Goal: Task Accomplishment & Management: Manage account settings

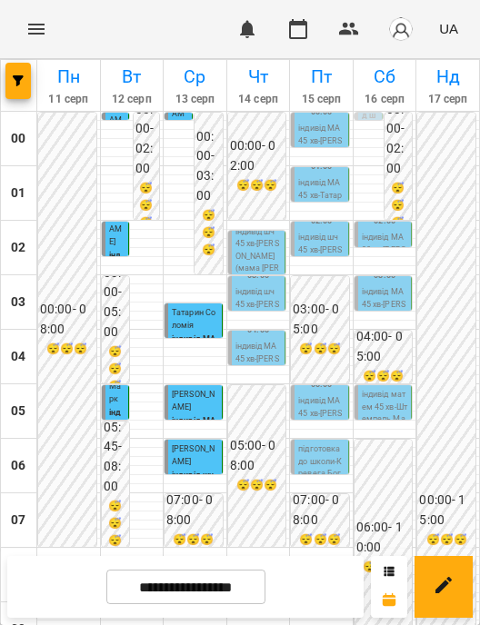
scroll to position [444, 0]
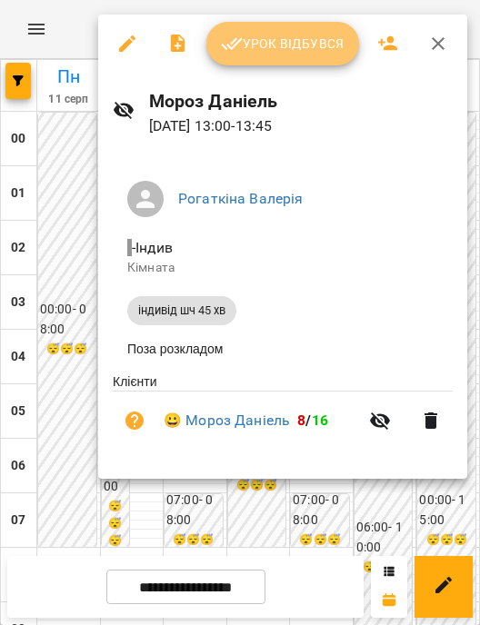
click at [295, 54] on span "Урок відбувся" at bounding box center [283, 44] width 124 height 22
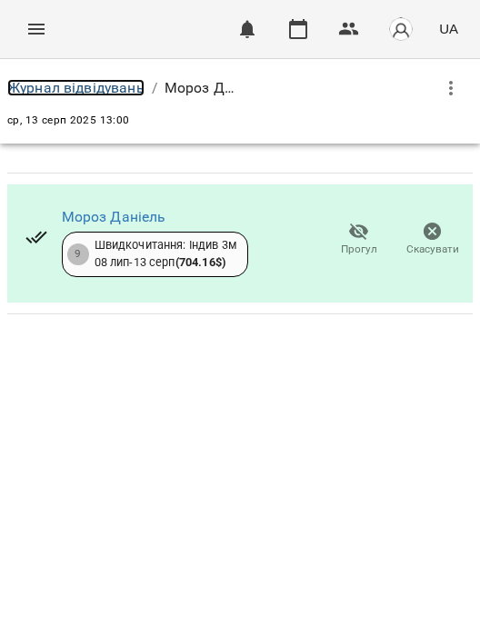
click at [40, 91] on link "Журнал відвідувань" at bounding box center [75, 87] width 137 height 17
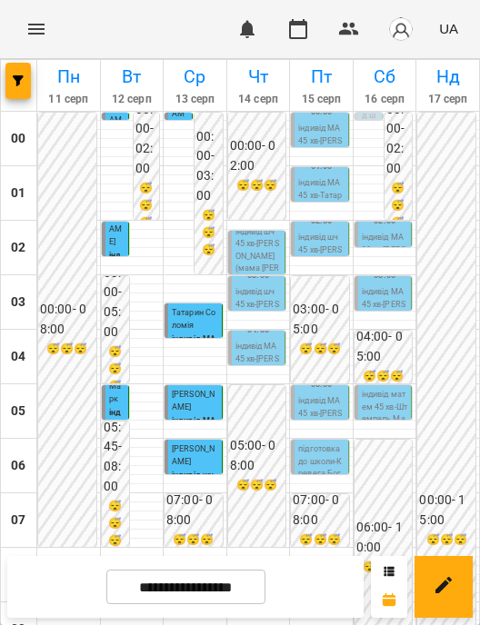
scroll to position [455, 0]
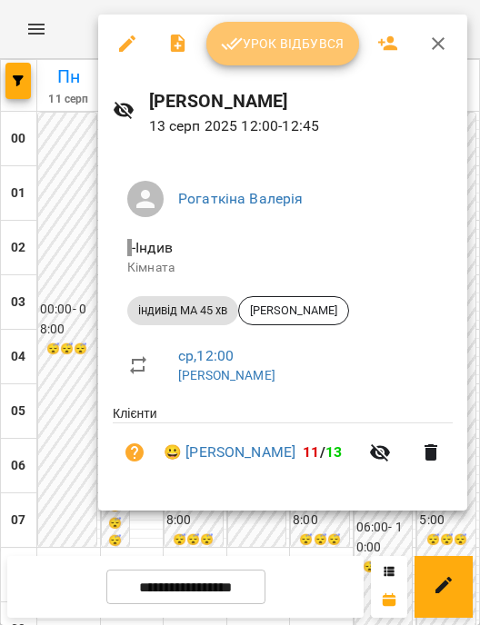
click at [265, 52] on span "Урок відбувся" at bounding box center [283, 44] width 124 height 22
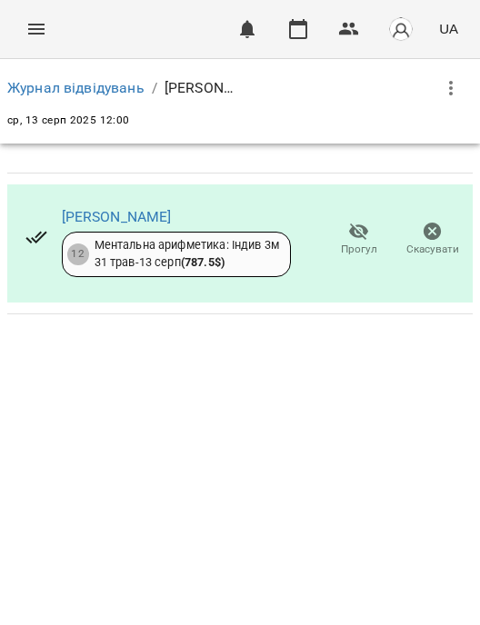
click at [45, 71] on div "Журнал відвідувань / Валерія Рогаткіна" at bounding box center [239, 88] width 465 height 44
click at [61, 85] on link "Журнал відвідувань" at bounding box center [75, 87] width 137 height 17
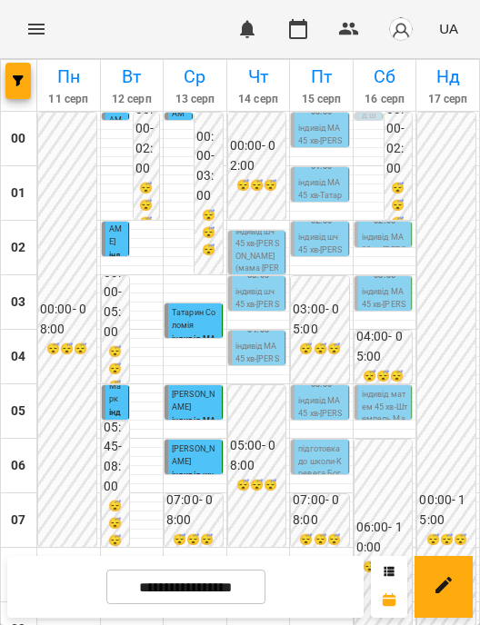
scroll to position [876, 0]
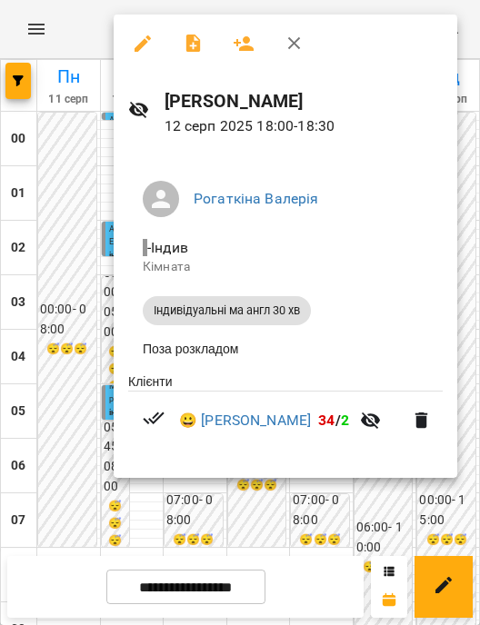
click at [51, 325] on div at bounding box center [240, 312] width 480 height 625
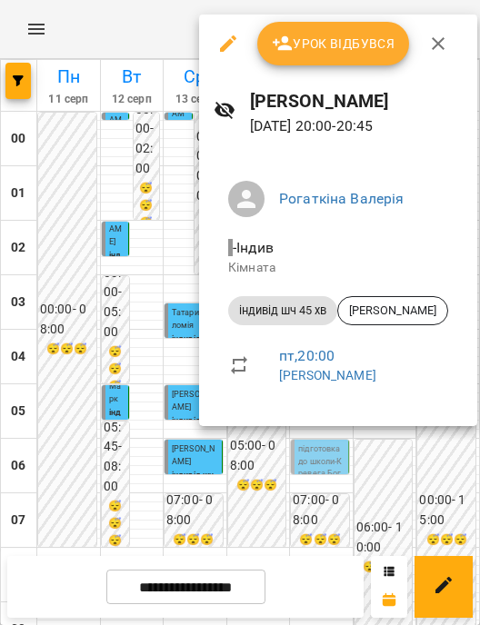
click at [382, 456] on div at bounding box center [240, 312] width 480 height 625
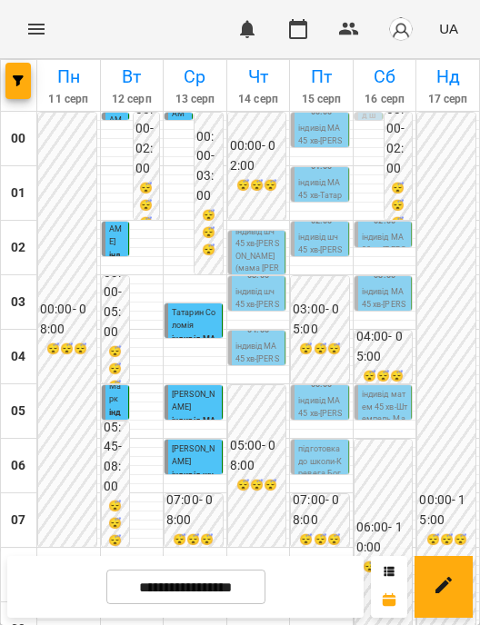
scroll to position [604, 0]
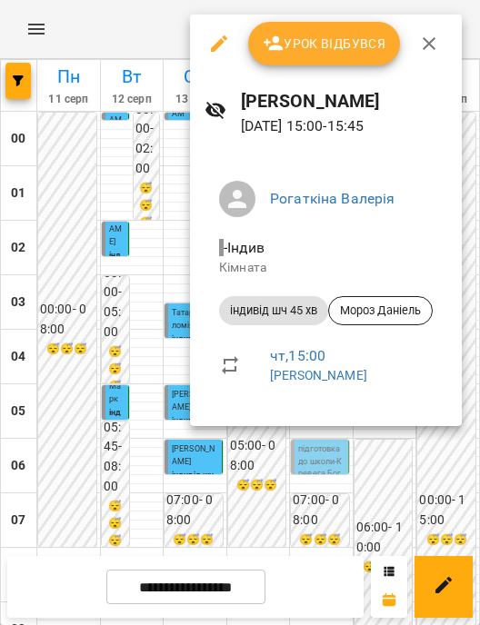
click at [286, 489] on div at bounding box center [240, 312] width 480 height 625
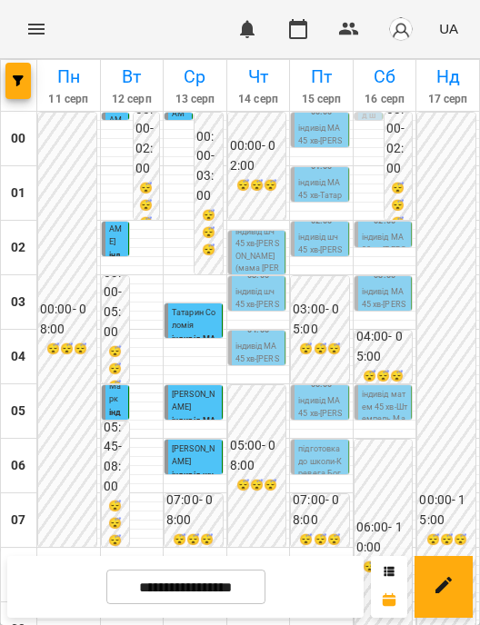
scroll to position [513, 0]
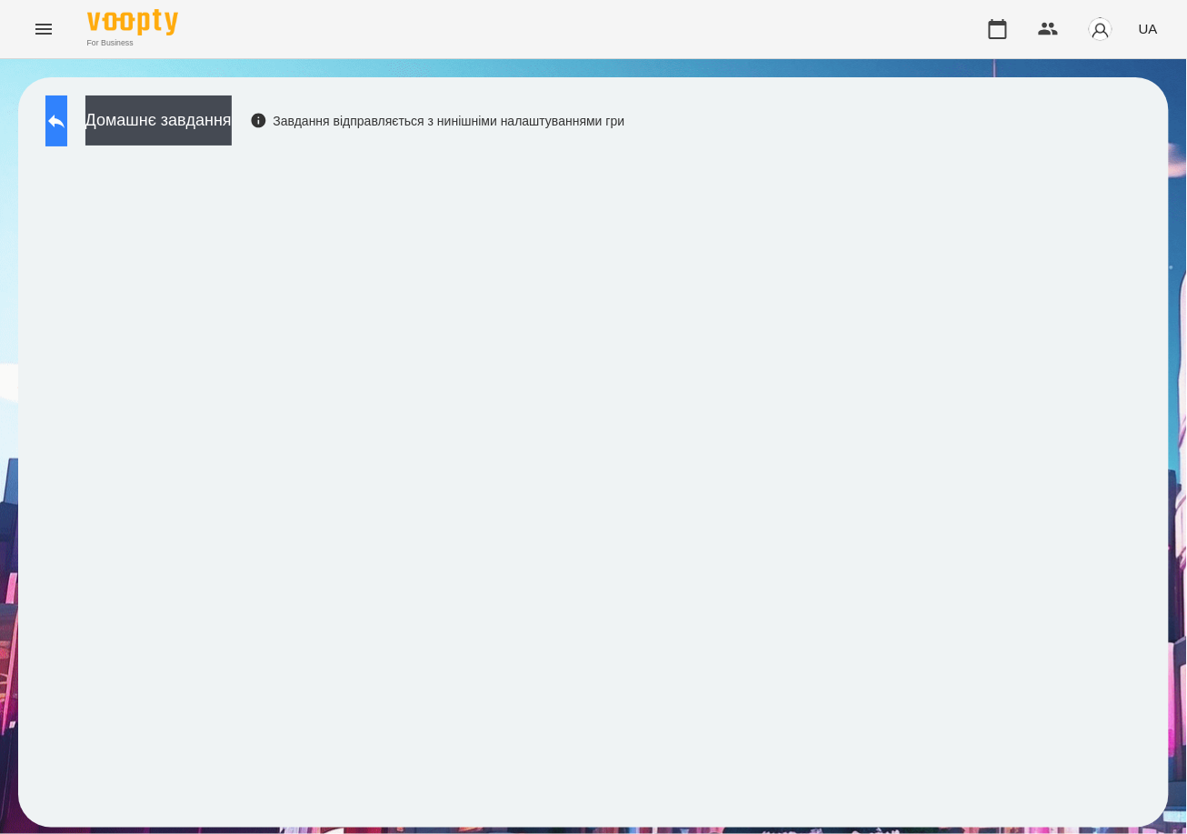
click at [62, 102] on button at bounding box center [56, 120] width 22 height 51
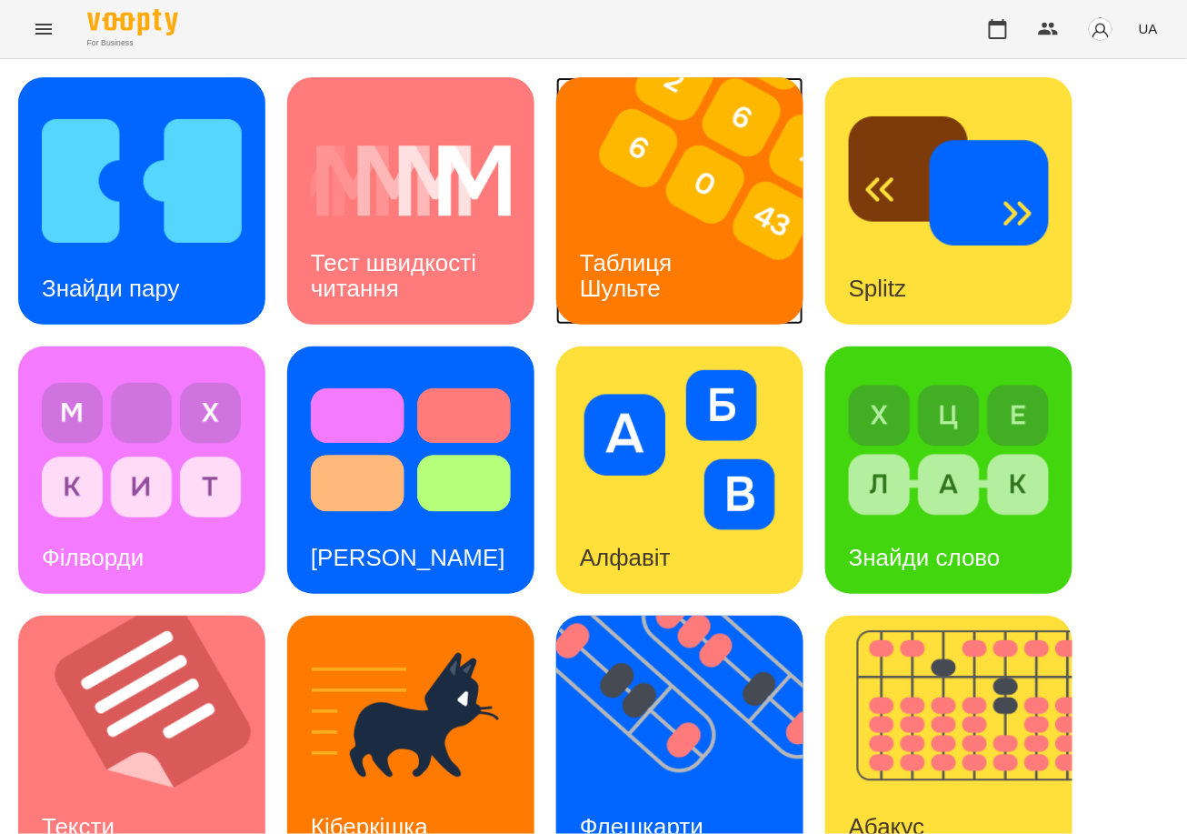
click at [687, 200] on img at bounding box center [691, 200] width 270 height 247
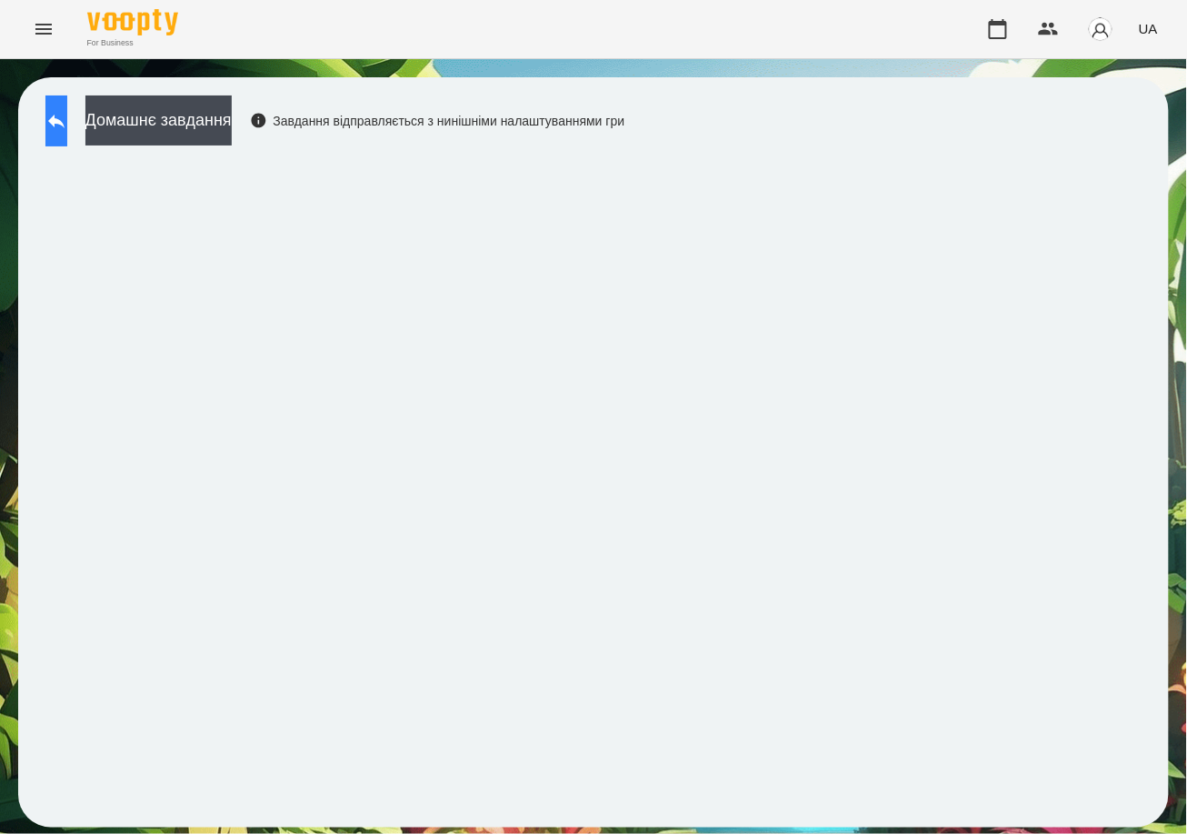
click at [67, 135] on button at bounding box center [56, 120] width 22 height 51
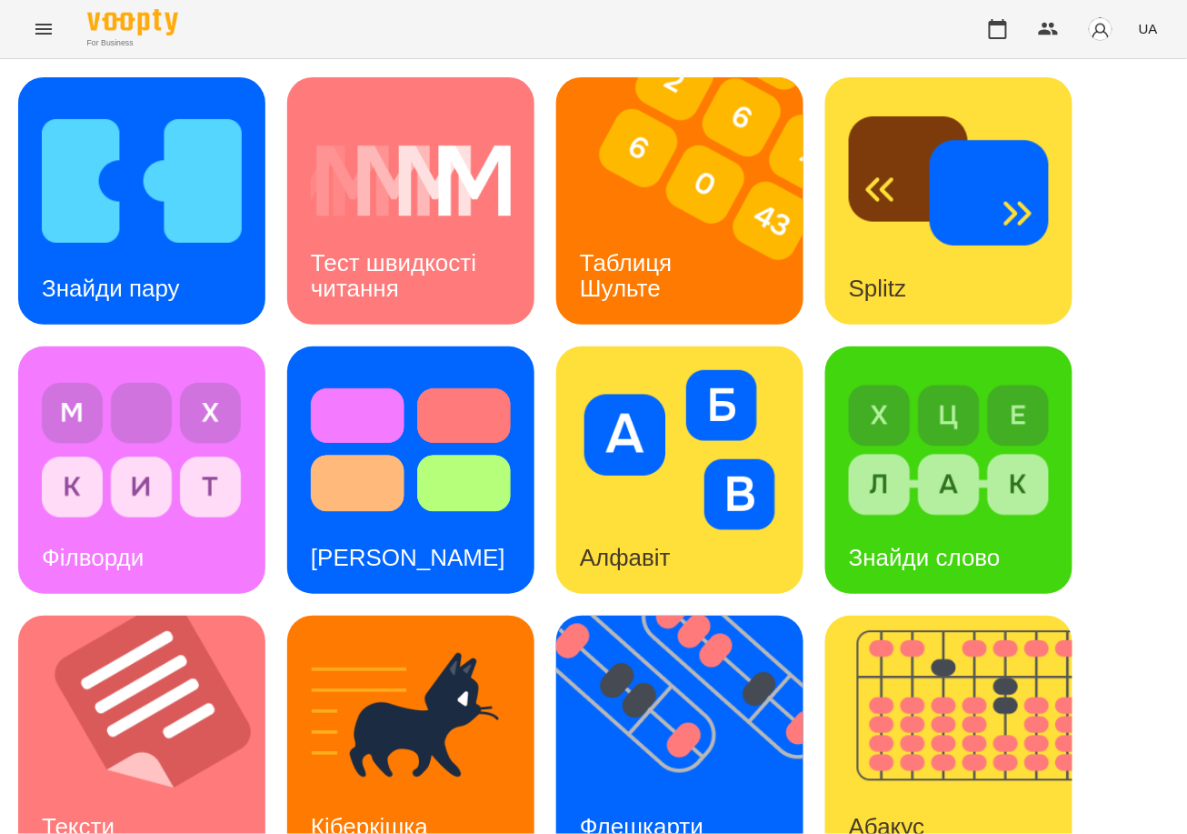
scroll to position [242, 0]
click at [195, 615] on img at bounding box center [153, 738] width 270 height 247
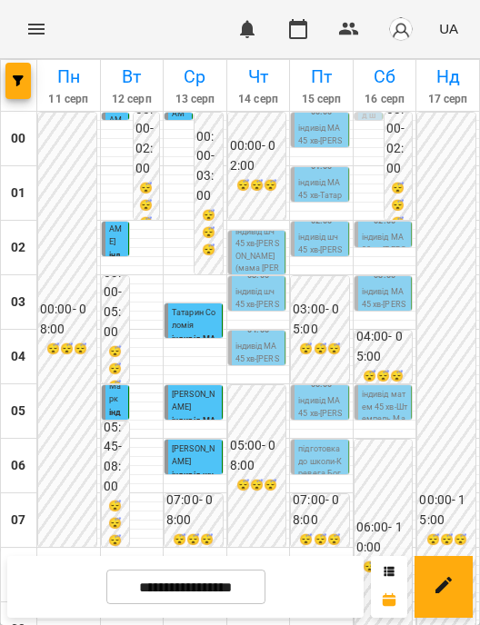
scroll to position [182, 0]
